Goal: Task Accomplishment & Management: Use online tool/utility

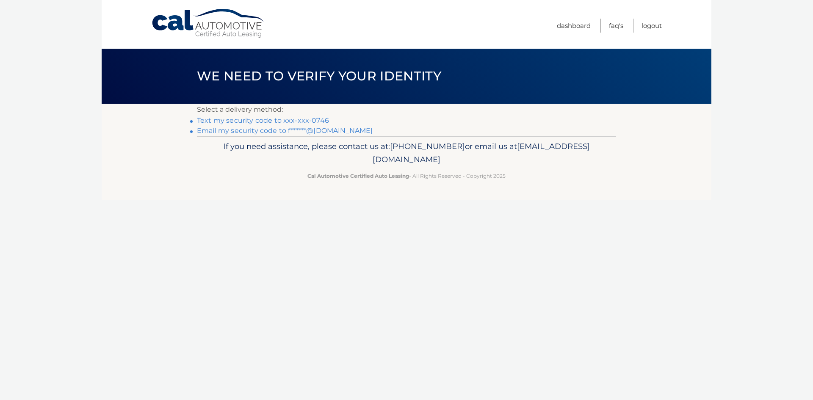
click at [287, 121] on link "Text my security code to xxx-xxx-0746" at bounding box center [263, 120] width 132 height 8
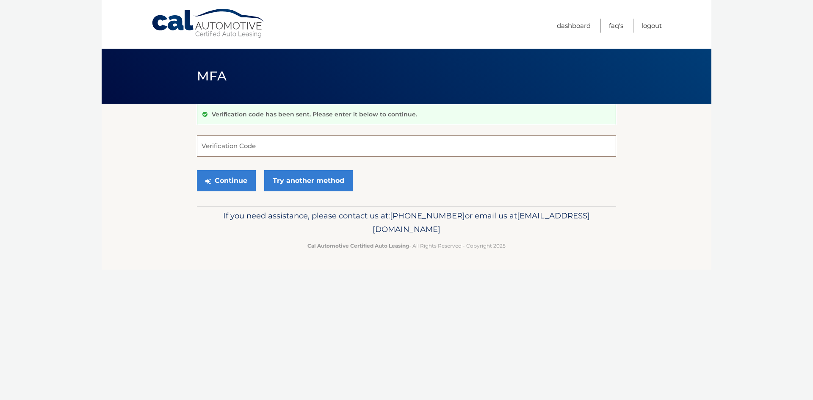
click at [266, 149] on input "Verification Code" at bounding box center [406, 145] width 419 height 21
type input "789892"
click at [232, 175] on button "Continue" at bounding box center [226, 180] width 59 height 21
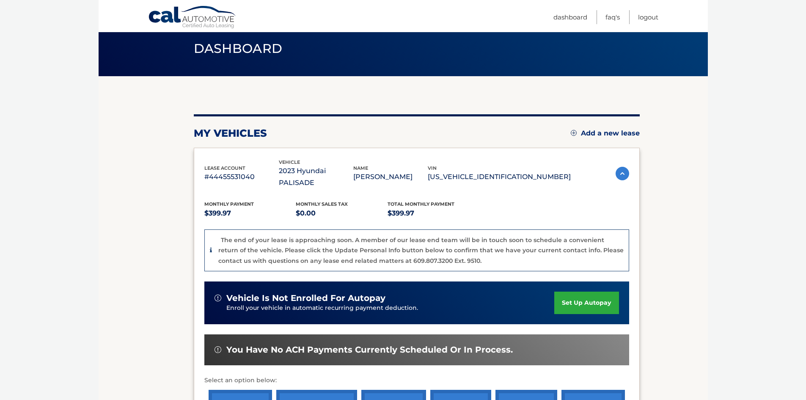
scroll to position [166, 0]
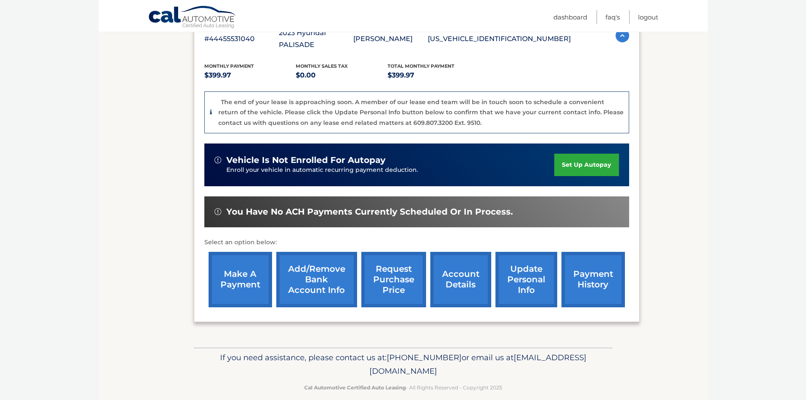
click at [392, 272] on link "request purchase price" at bounding box center [394, 279] width 65 height 55
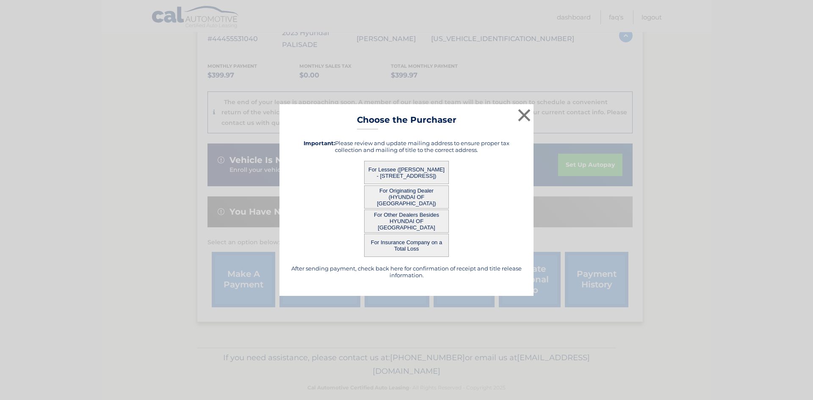
click at [405, 196] on button "For Originating Dealer (HYUNDAI OF TURNERSVILLE)" at bounding box center [406, 196] width 85 height 23
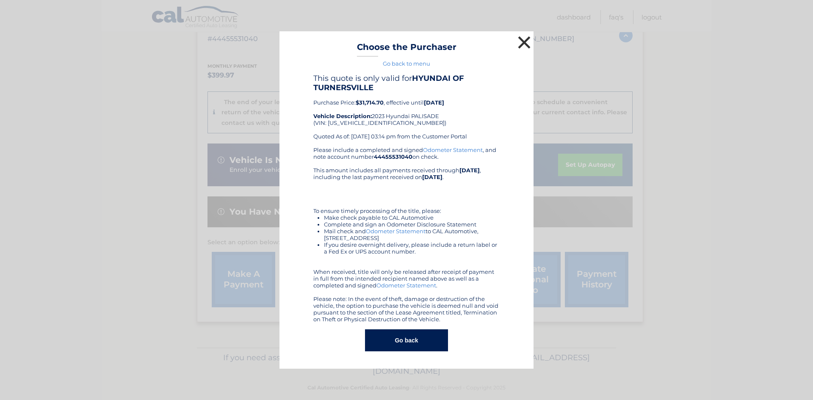
click at [524, 43] on button "×" at bounding box center [524, 42] width 17 height 17
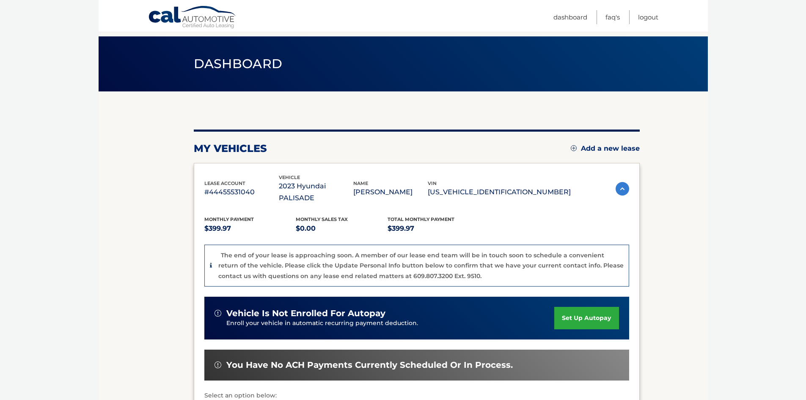
scroll to position [0, 0]
